Goal: Task Accomplishment & Management: Use online tool/utility

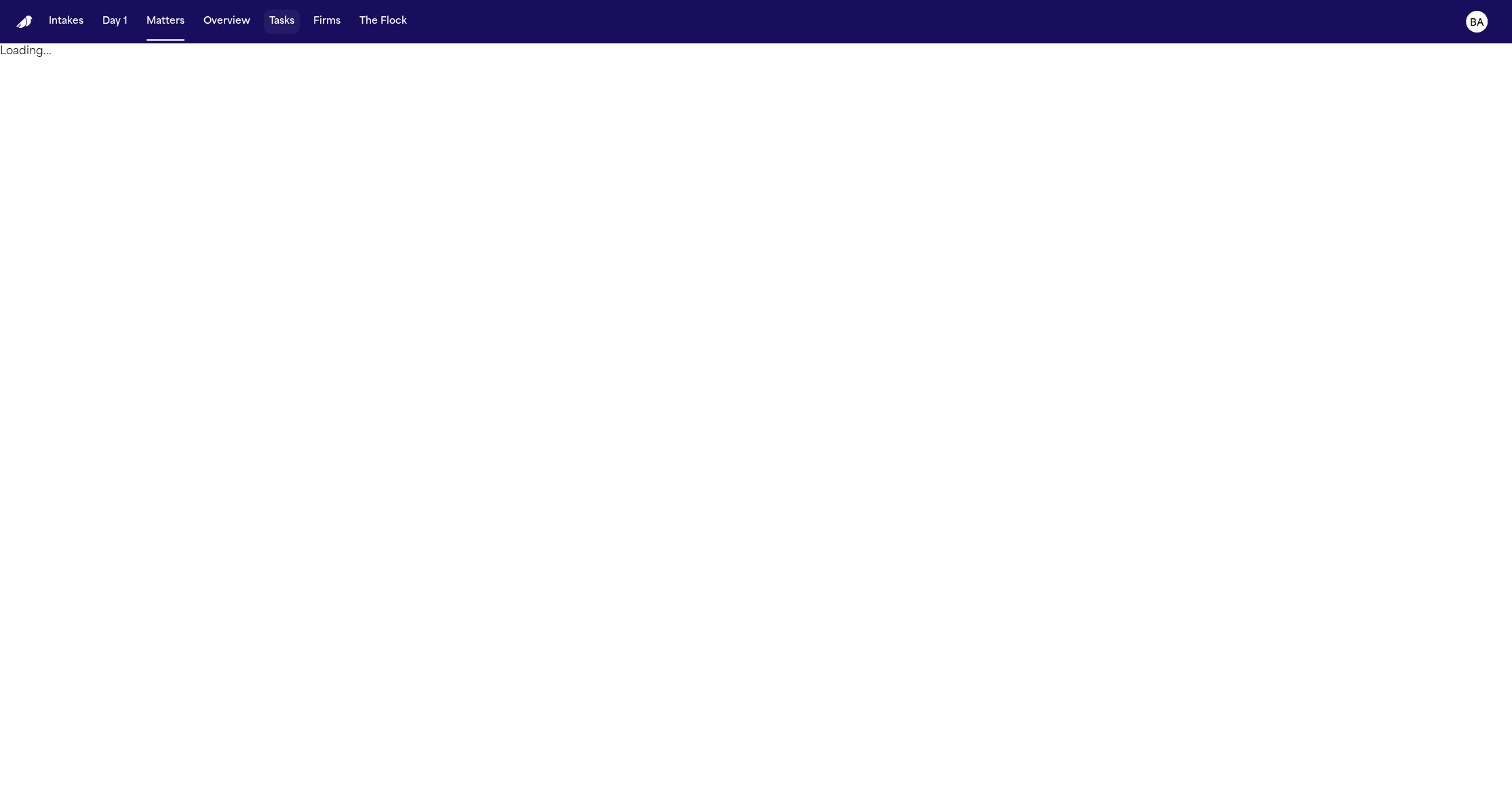
click at [282, 22] on button "Tasks" at bounding box center [282, 22] width 36 height 24
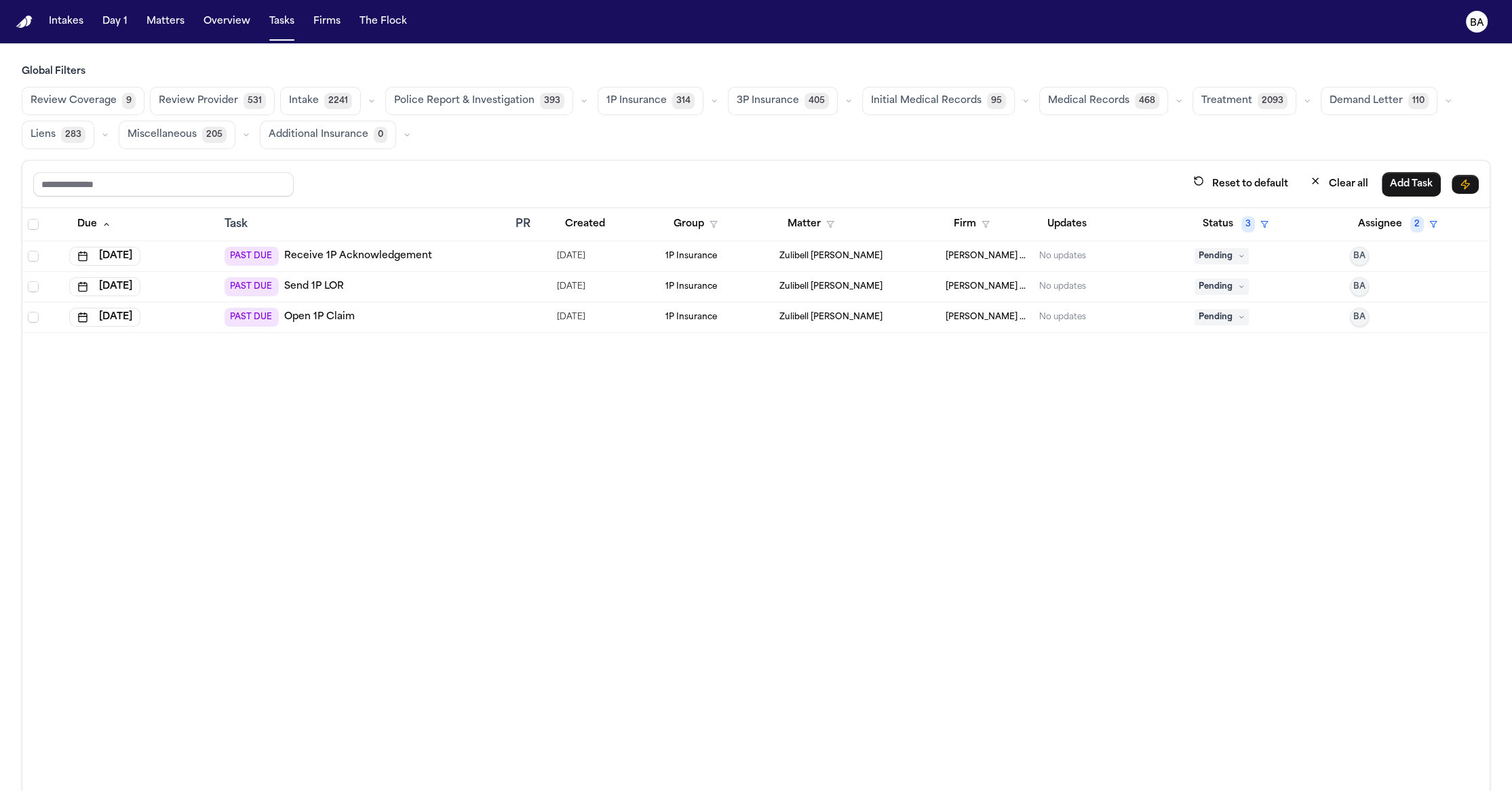
click at [74, 105] on span "Review Coverage" at bounding box center [74, 101] width 86 height 14
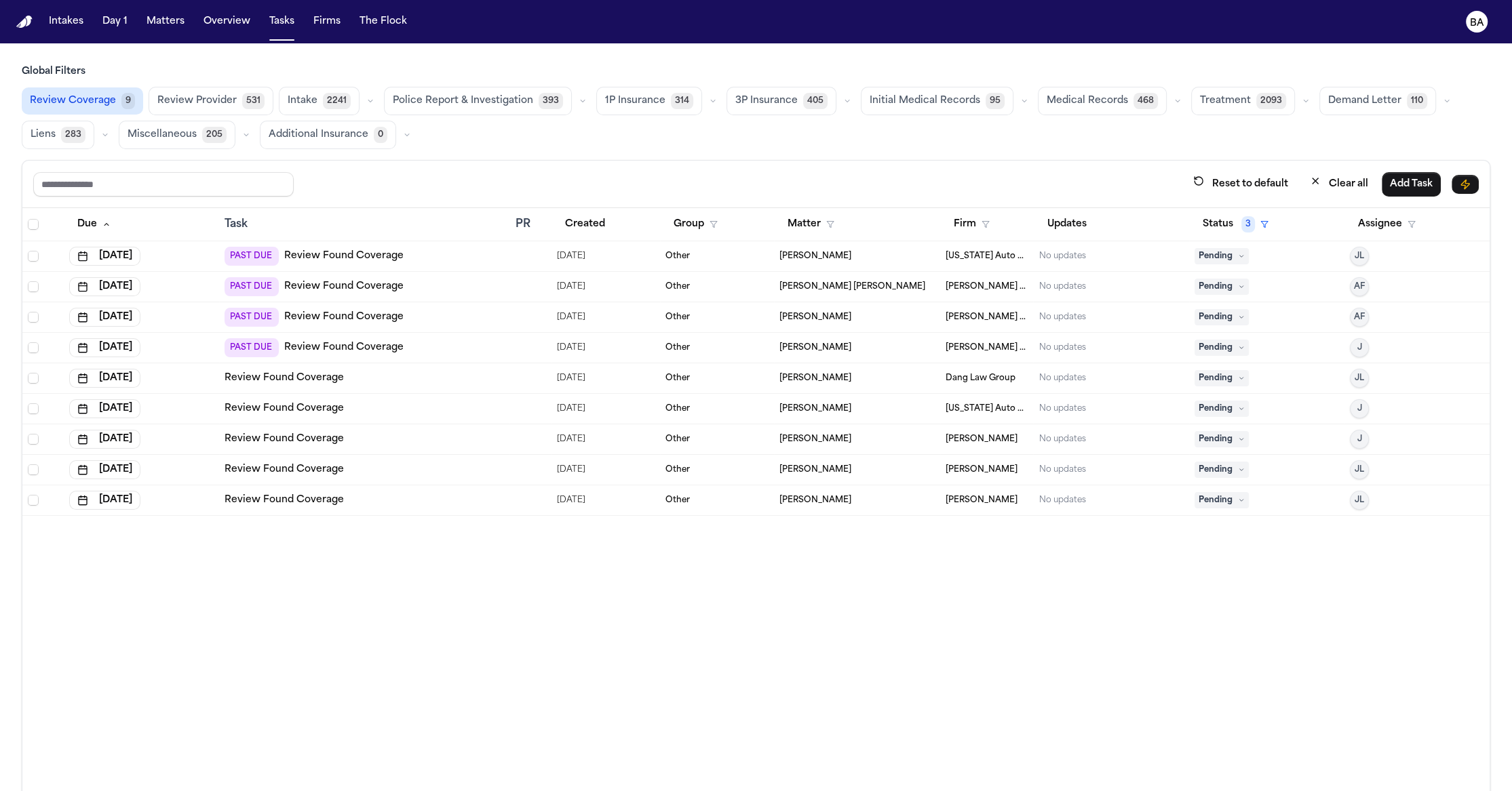
click at [354, 472] on div "Review Found Coverage" at bounding box center [365, 470] width 280 height 14
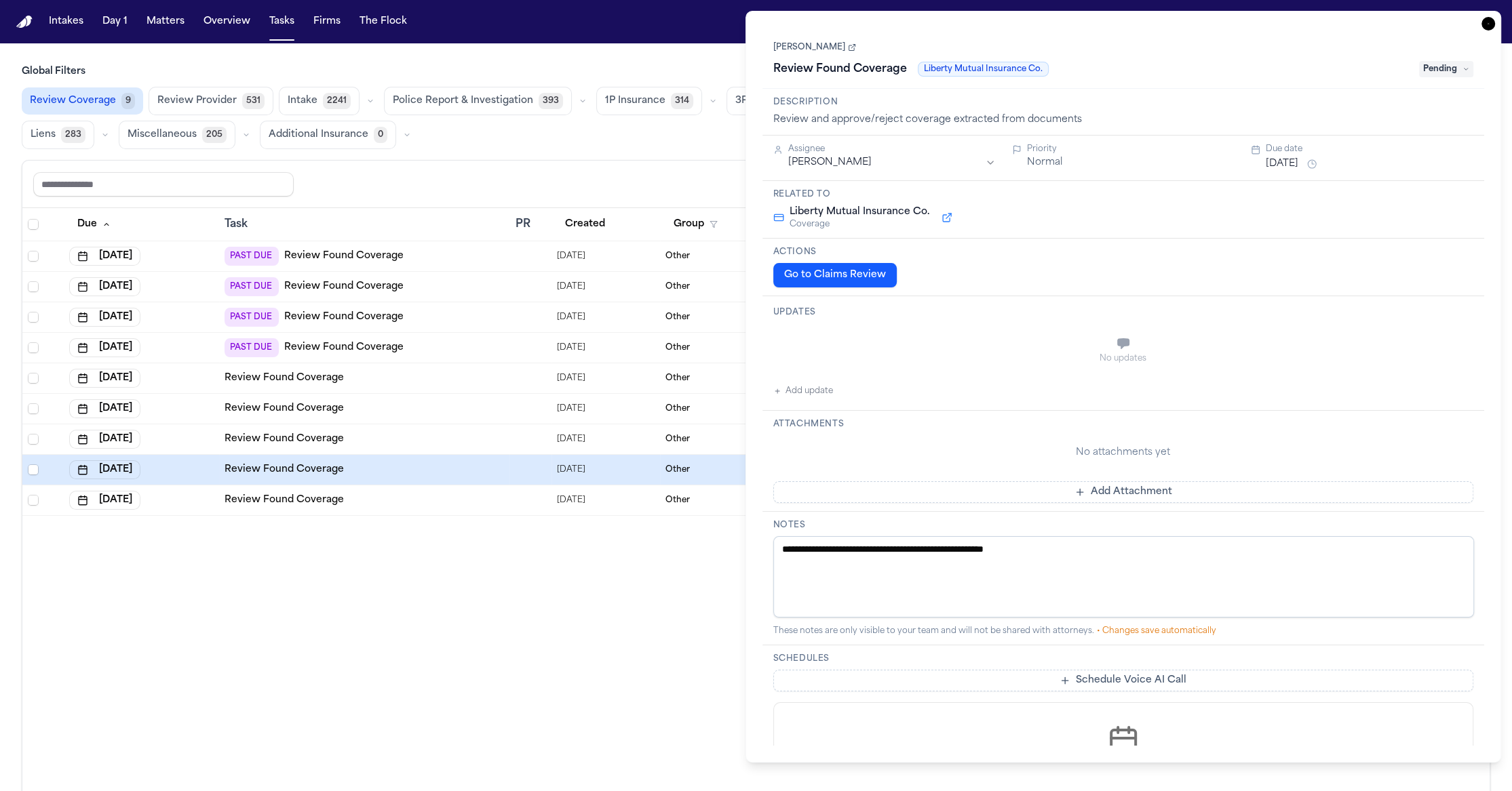
click at [810, 279] on button "Go to Claims Review" at bounding box center [835, 275] width 124 height 24
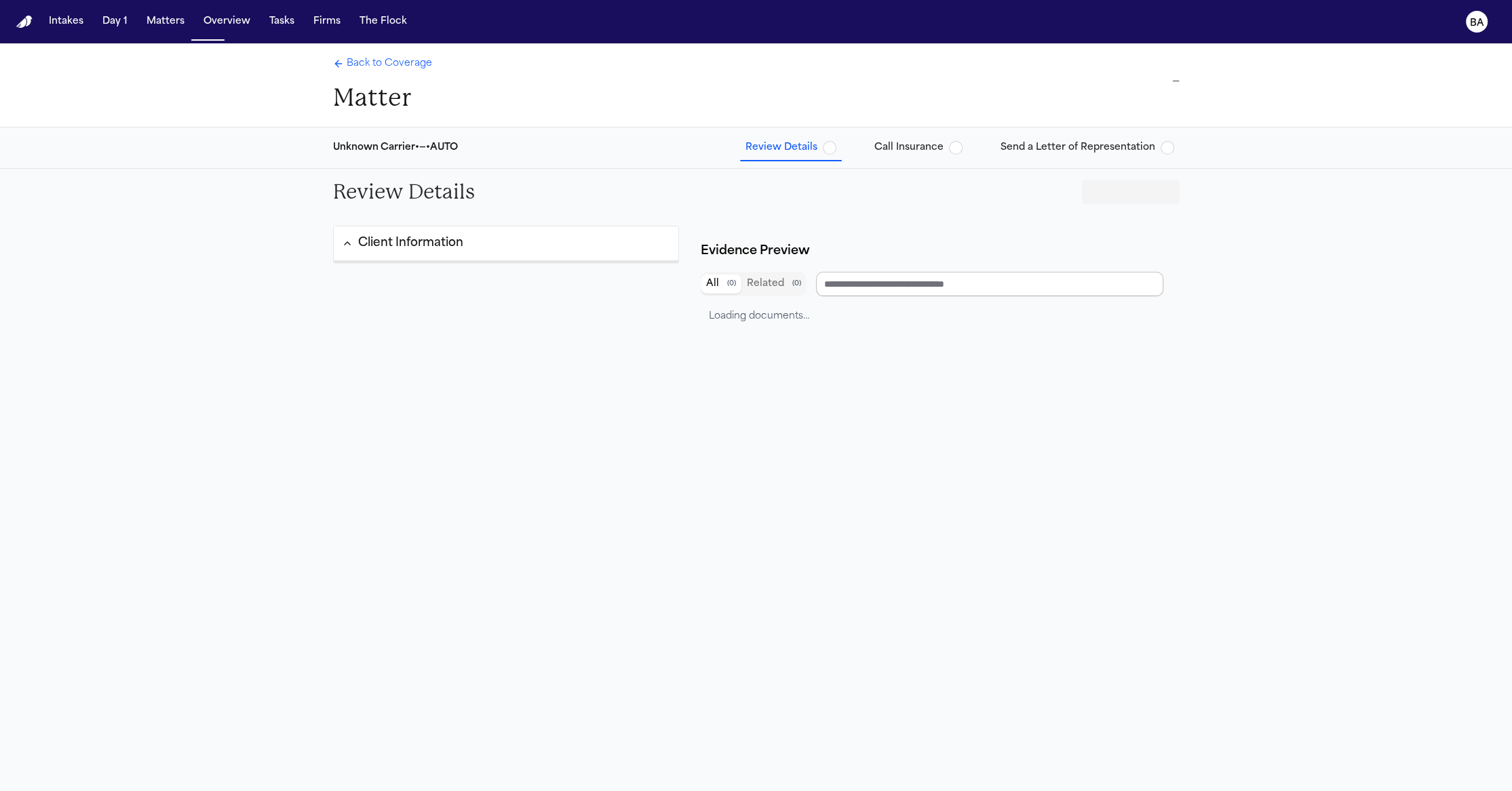
type input "**********"
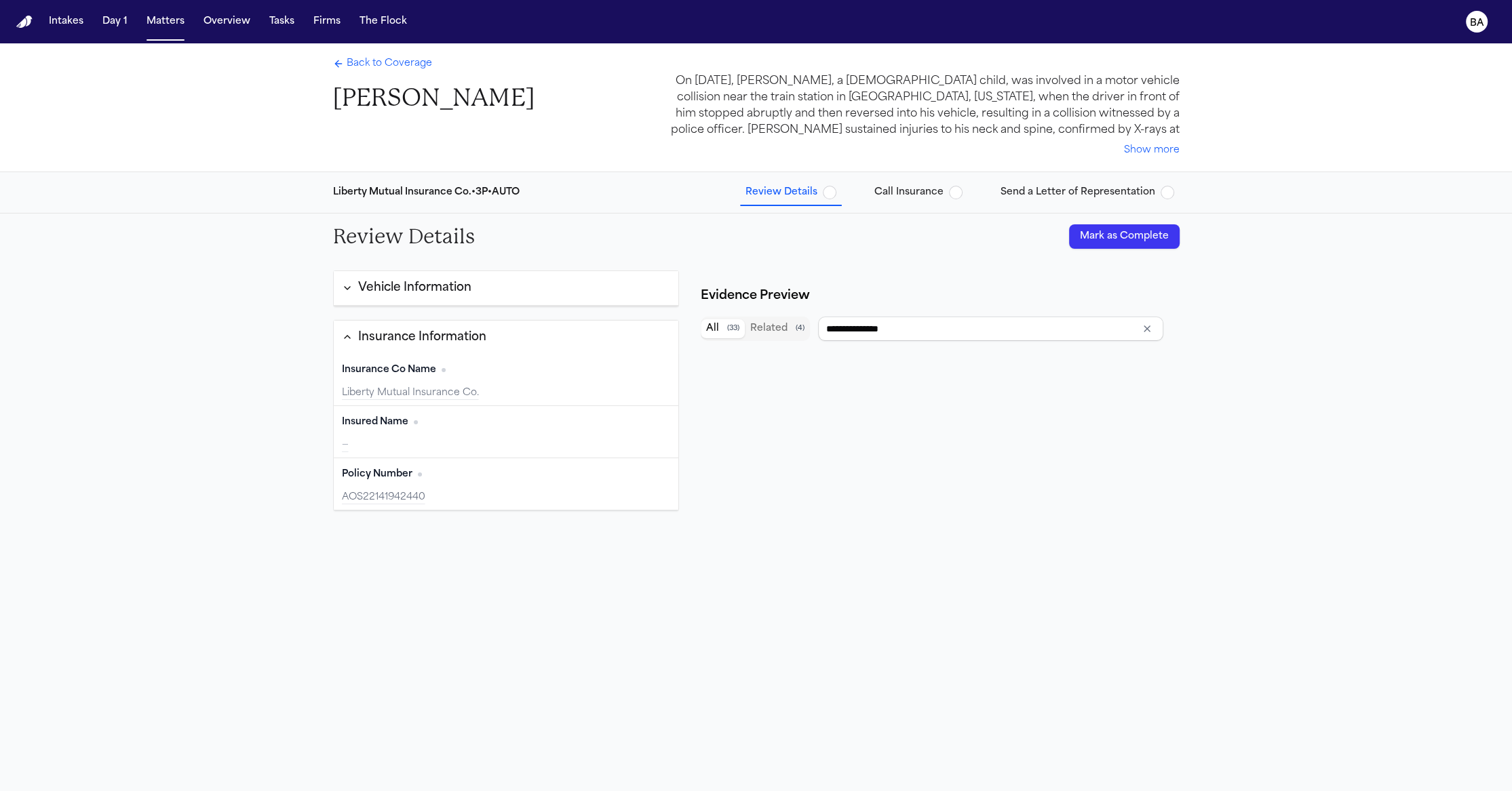
click at [1065, 198] on span "Send a Letter of Representation" at bounding box center [1078, 193] width 155 height 14
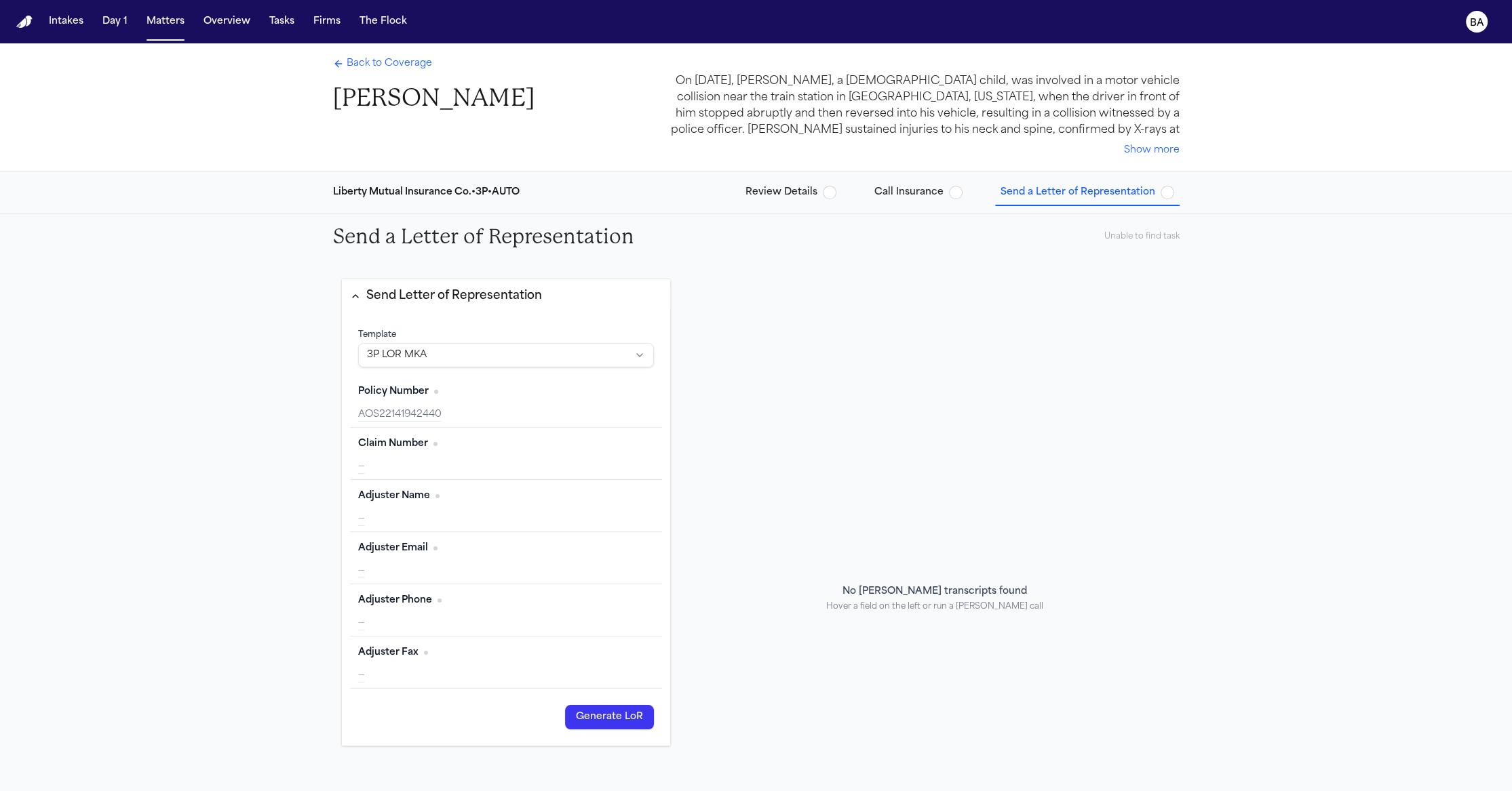
click at [527, 232] on h2 "Send a Letter of Representation" at bounding box center [483, 237] width 302 height 24
copy h2 "Send a Letter of Representation"
click at [927, 202] on button "Call Insurance" at bounding box center [918, 193] width 99 height 24
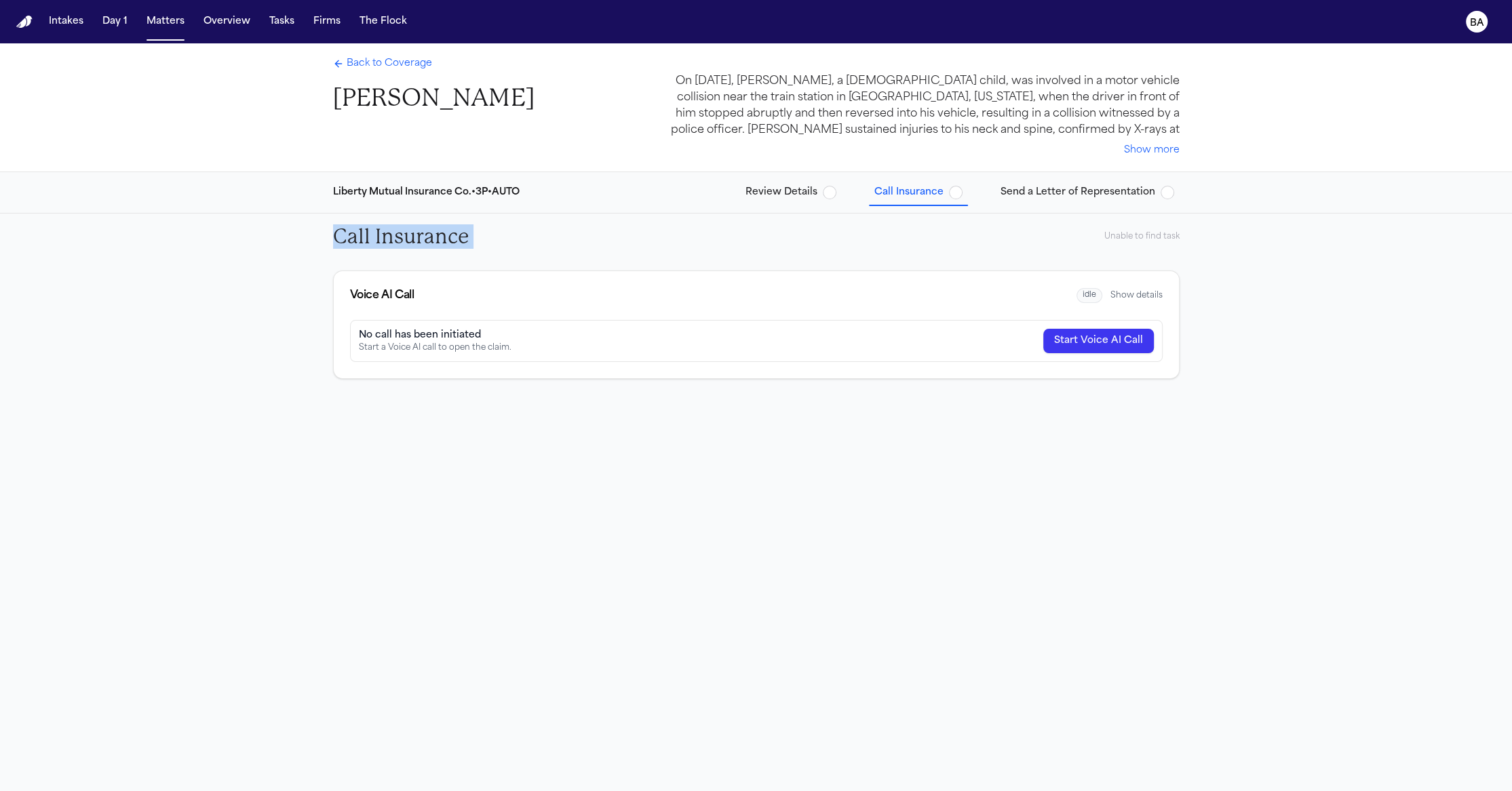
click at [1077, 194] on span "Send a Letter of Representation" at bounding box center [1078, 193] width 155 height 14
